Goal: Task Accomplishment & Management: Manage account settings

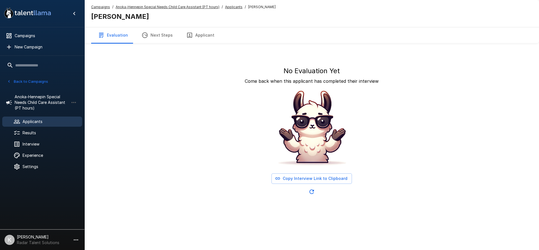
click at [43, 82] on button "Back to Campaigns" at bounding box center [28, 81] width 44 height 9
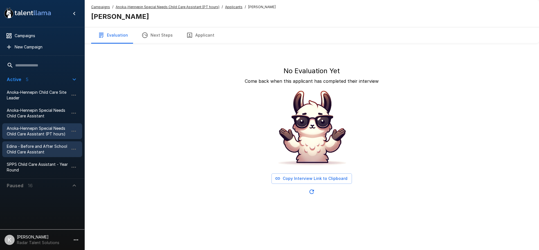
click at [48, 150] on span "Edina - Before and After School Child Care Assistant" at bounding box center [38, 149] width 62 height 11
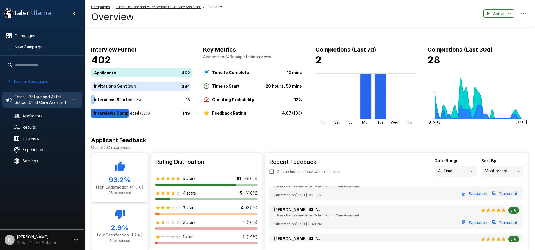
click at [45, 81] on button "Back to Campaigns" at bounding box center [28, 81] width 44 height 9
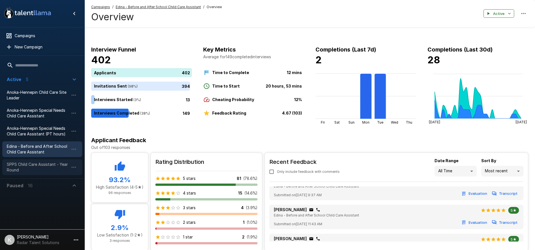
click at [40, 163] on span "SPPS Child Care Assistant - Year Round" at bounding box center [38, 167] width 62 height 11
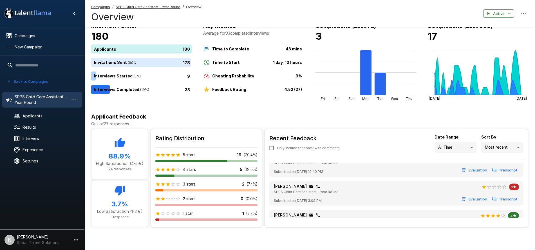
scroll to position [420, 0]
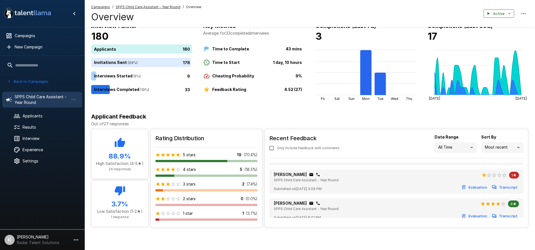
click at [499, 191] on button "Transcript" at bounding box center [505, 187] width 28 height 9
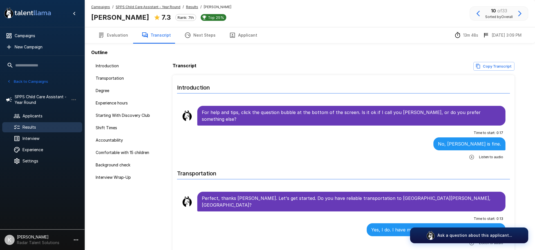
click at [148, 5] on u "SPPS Child Care Assistant - Year Round" at bounding box center [148, 7] width 65 height 4
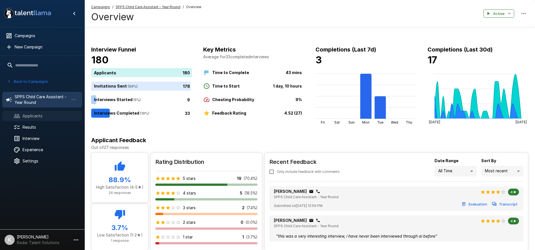
click at [29, 117] on span "Applicants" at bounding box center [50, 116] width 55 height 6
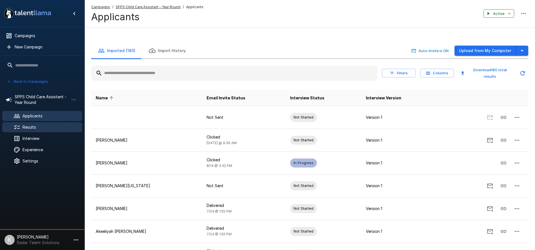
click at [29, 128] on span "Results" at bounding box center [50, 127] width 55 height 6
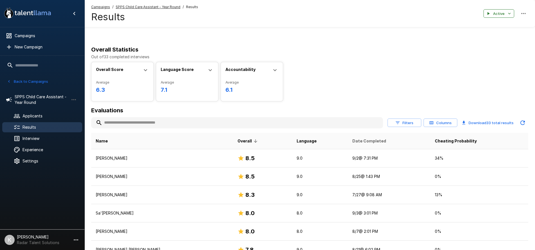
click at [361, 142] on span "Date Completed" at bounding box center [369, 141] width 34 height 7
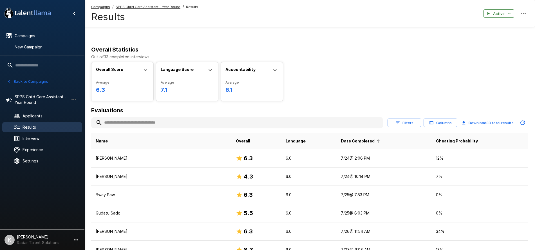
click at [376, 142] on icon at bounding box center [378, 141] width 5 height 5
click at [34, 79] on button "Back to Campaigns" at bounding box center [28, 81] width 44 height 9
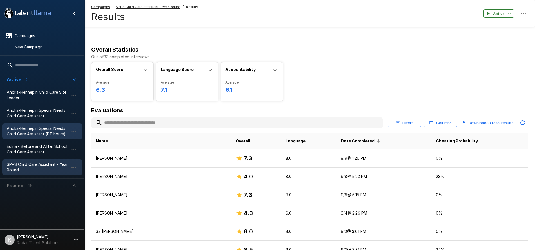
click at [37, 132] on span "Anoka-Hennepin Special Needs Child Care Assistant (PT hours)" at bounding box center [38, 131] width 62 height 11
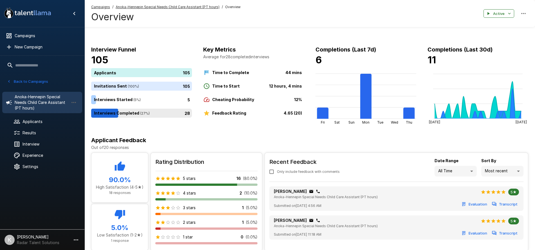
click at [133, 112] on div "28" at bounding box center [142, 113] width 103 height 9
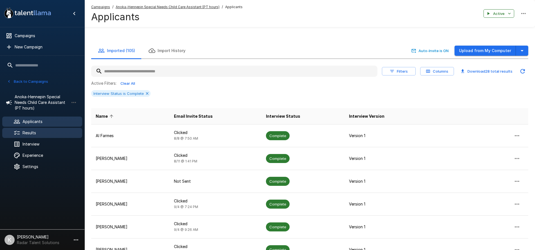
click at [34, 132] on span "Results" at bounding box center [50, 133] width 55 height 6
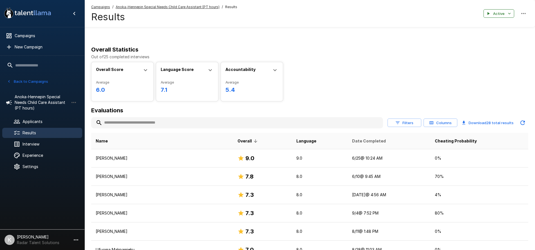
click at [352, 144] on span "Date Completed" at bounding box center [369, 141] width 34 height 7
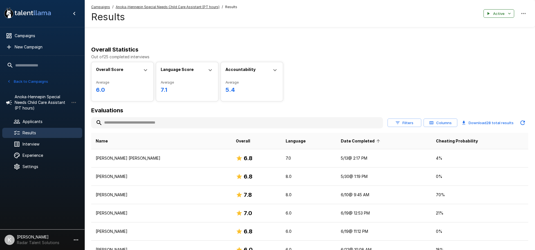
click at [348, 142] on span "Date Completed" at bounding box center [361, 141] width 41 height 7
click at [28, 82] on button "Back to Campaigns" at bounding box center [28, 81] width 44 height 9
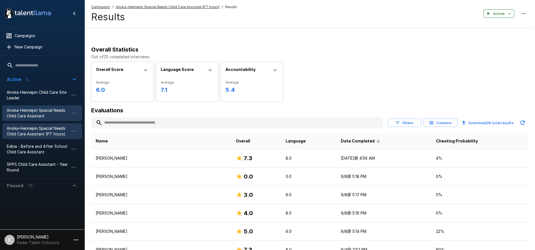
click at [28, 112] on span "Anoka-Hennepin Special Needs Child Care Assistant" at bounding box center [38, 113] width 62 height 11
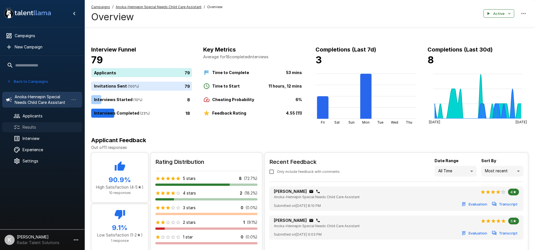
click at [28, 124] on div at bounding box center [22, 127] width 16 height 7
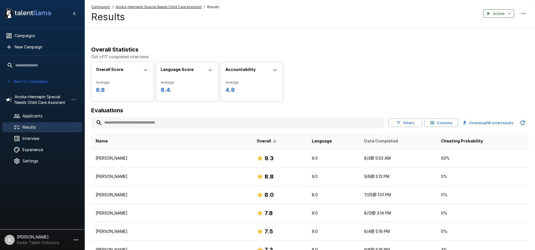
click at [369, 138] on span "Date Completed" at bounding box center [381, 141] width 34 height 7
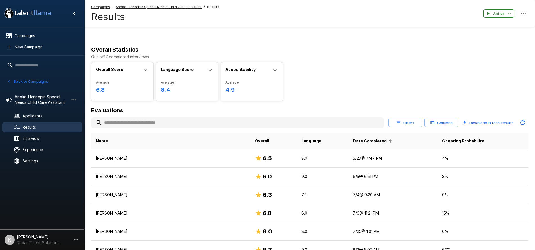
click at [359, 140] on span "Date Completed" at bounding box center [373, 141] width 41 height 7
click at [40, 82] on button "Back to Campaigns" at bounding box center [28, 81] width 44 height 9
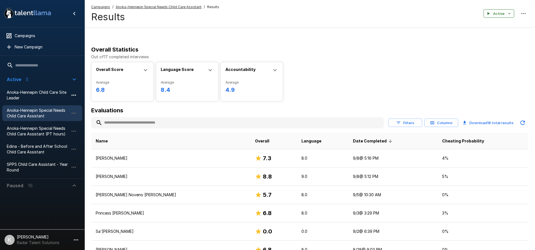
click at [75, 95] on icon "button" at bounding box center [73, 95] width 7 height 7
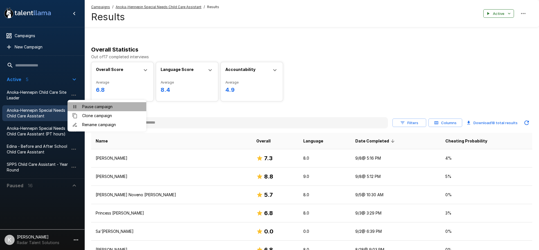
click at [81, 106] on div at bounding box center [77, 107] width 10 height 6
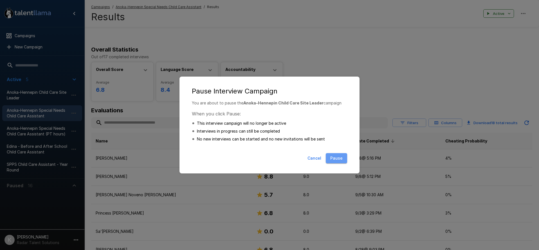
click at [333, 157] on button "Pause" at bounding box center [336, 158] width 21 height 10
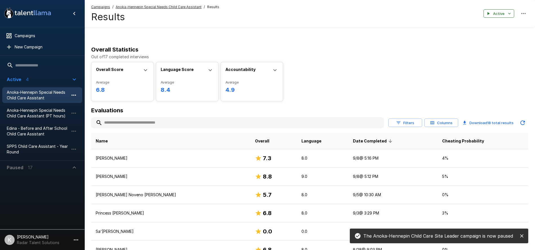
click at [74, 94] on icon "button" at bounding box center [73, 95] width 7 height 7
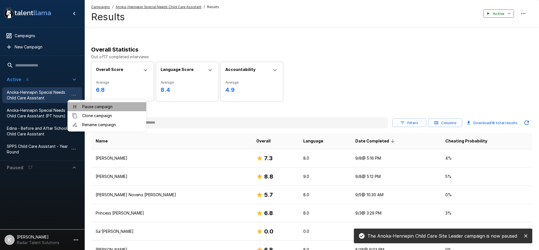
click at [91, 107] on span "Pause campaign" at bounding box center [112, 107] width 60 height 6
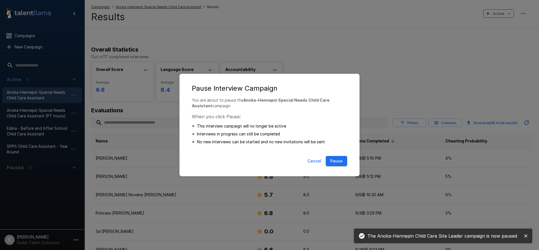
click at [339, 161] on button "Pause" at bounding box center [336, 161] width 21 height 10
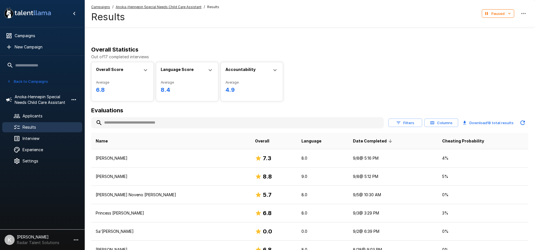
click at [73, 99] on icon "button" at bounding box center [74, 99] width 5 height 1
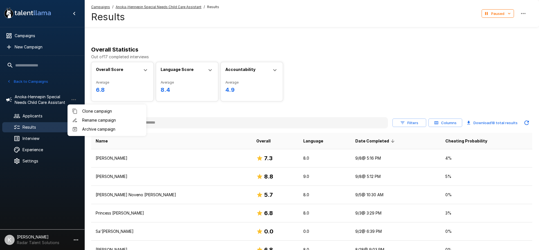
click at [74, 88] on div at bounding box center [269, 125] width 539 height 250
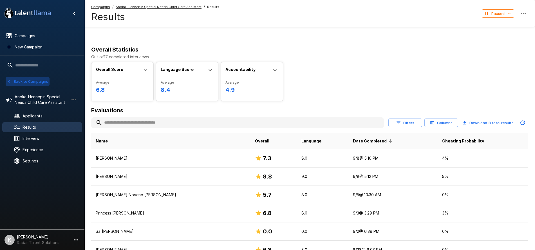
click at [39, 80] on button "Back to Campaigns" at bounding box center [28, 81] width 44 height 9
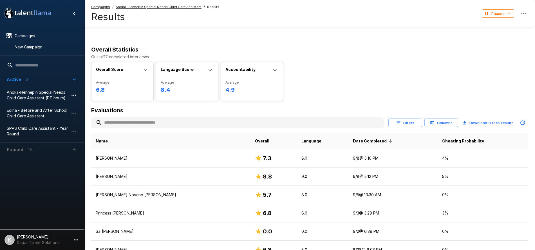
click at [69, 94] on button "button" at bounding box center [74, 95] width 10 height 10
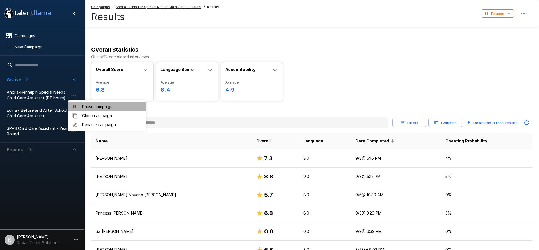
click at [84, 108] on span "Pause campaign" at bounding box center [112, 107] width 60 height 6
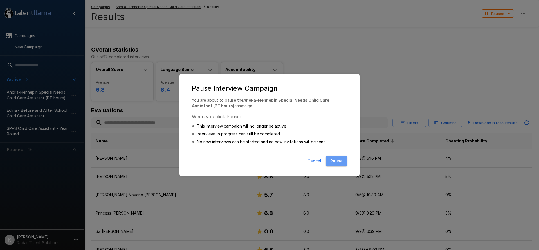
click at [333, 160] on button "Pause" at bounding box center [336, 161] width 21 height 10
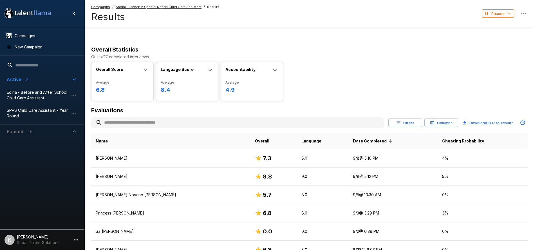
click at [358, 65] on div "Overall Score Average 6.8 Min 4.0 Max 9.3 Median 6.8 Score Distribution 0 10 Ra…" at bounding box center [309, 81] width 437 height 39
